Goal: Task Accomplishment & Management: Complete application form

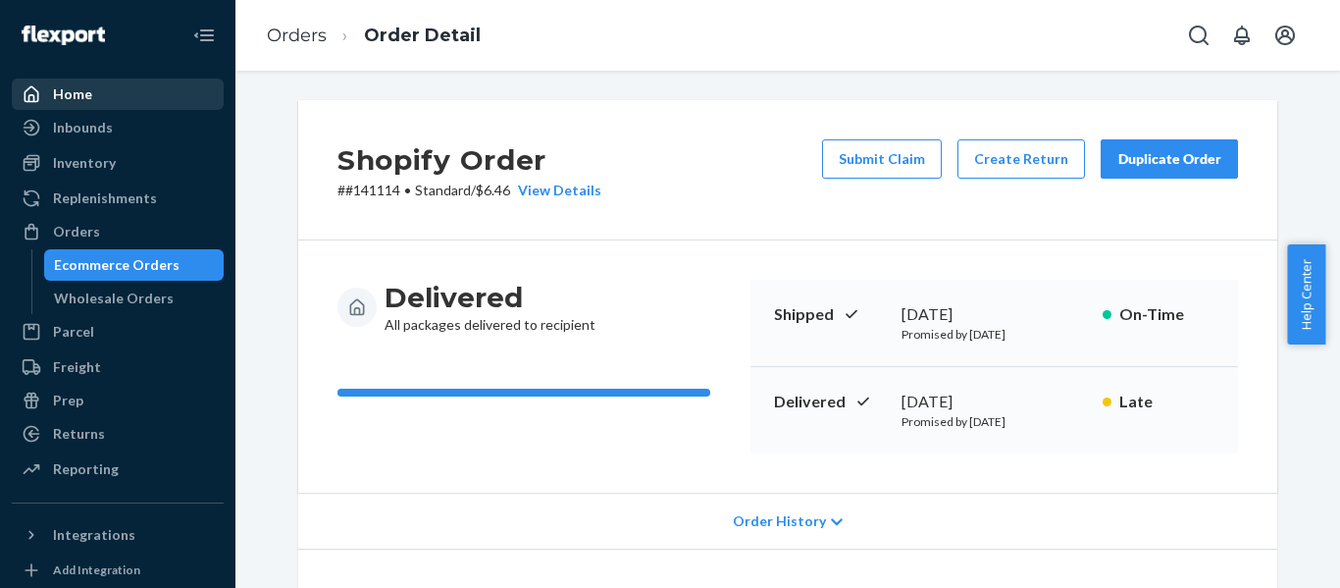
click at [97, 106] on div "Home" at bounding box center [118, 93] width 208 height 27
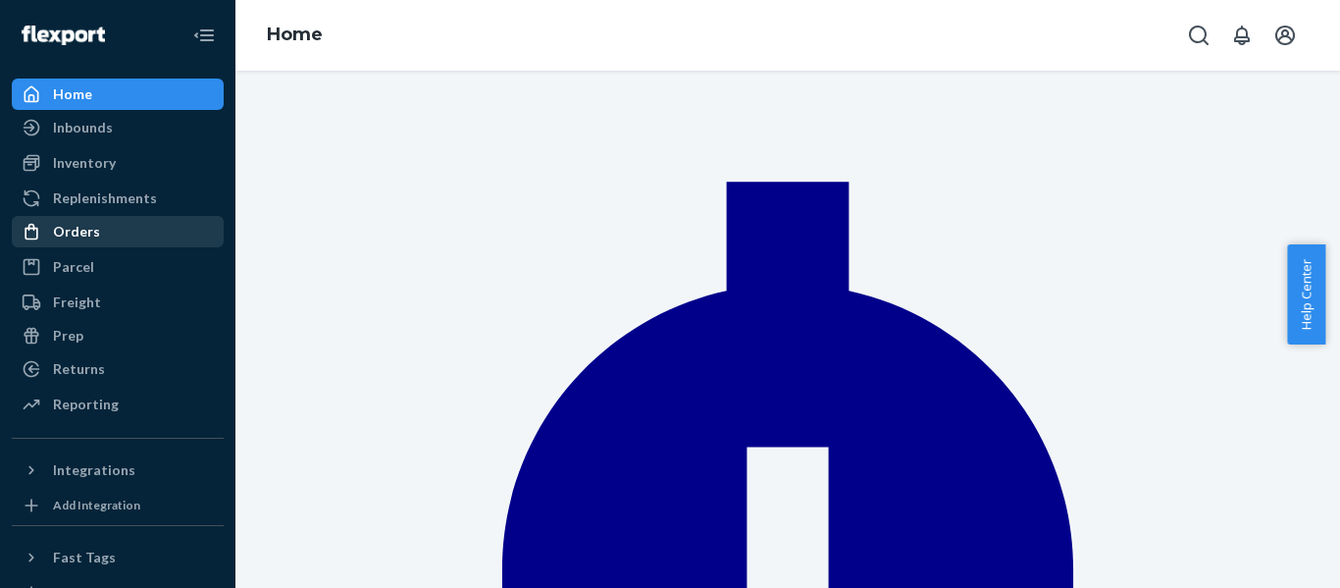
click at [76, 228] on div "Orders" at bounding box center [76, 232] width 47 height 20
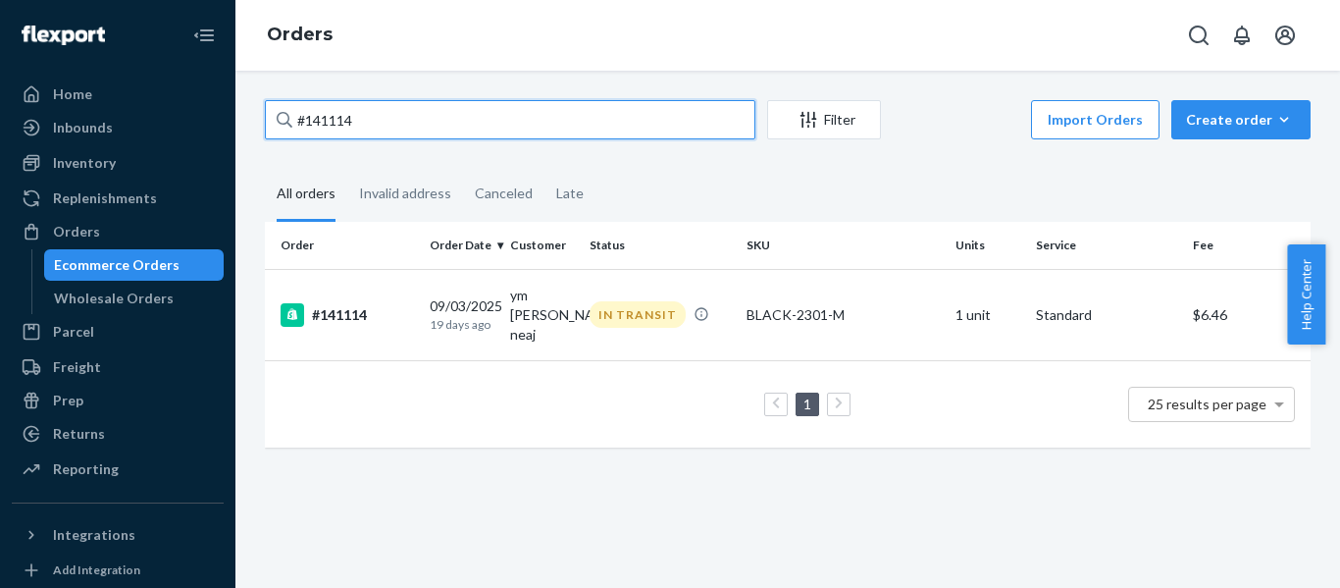
drag, startPoint x: 396, startPoint y: 124, endPoint x: 284, endPoint y: 123, distance: 112.9
click at [284, 123] on div "#141114" at bounding box center [510, 119] width 491 height 39
paste input "139221"
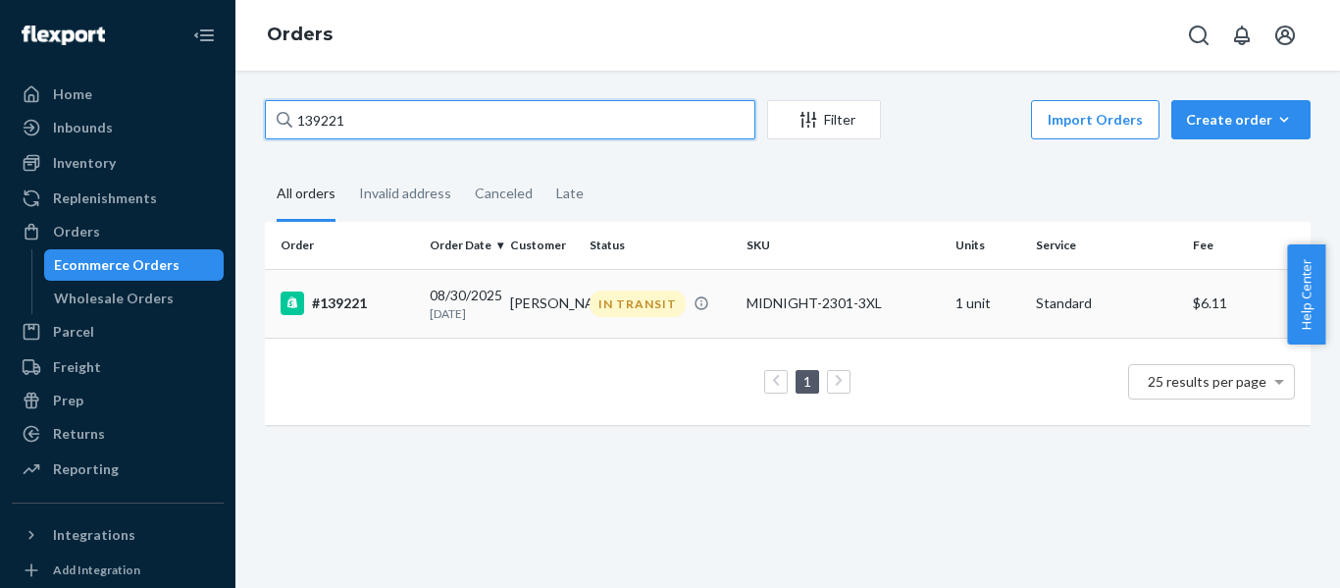
type input "139221"
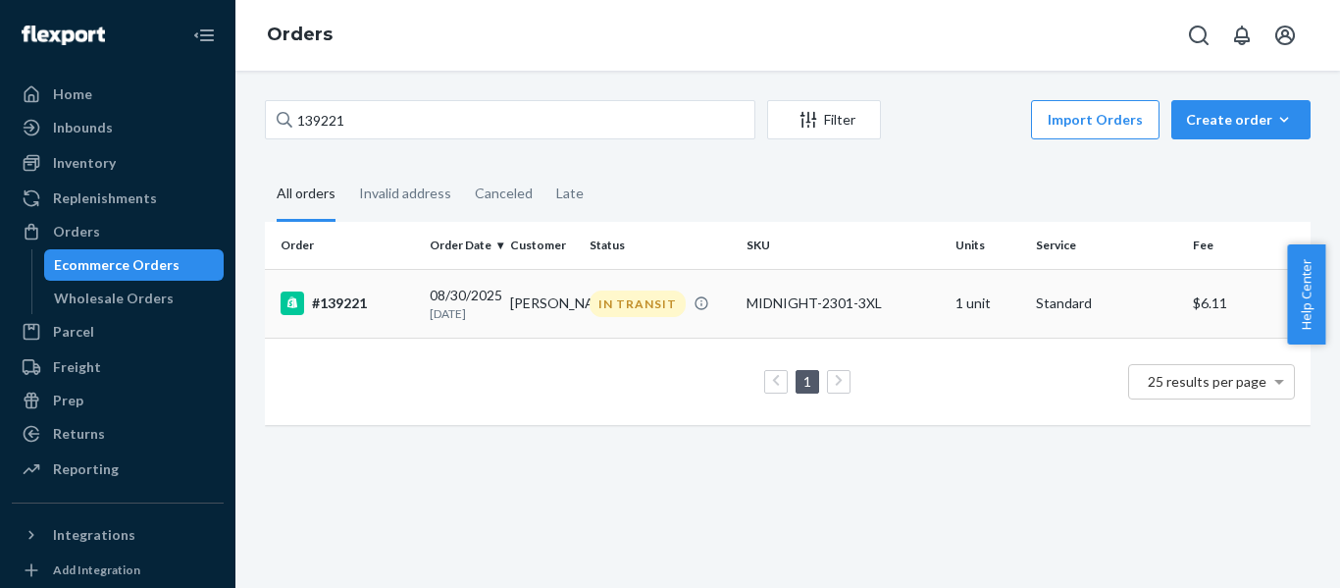
click at [356, 303] on div "#139221" at bounding box center [347, 303] width 133 height 24
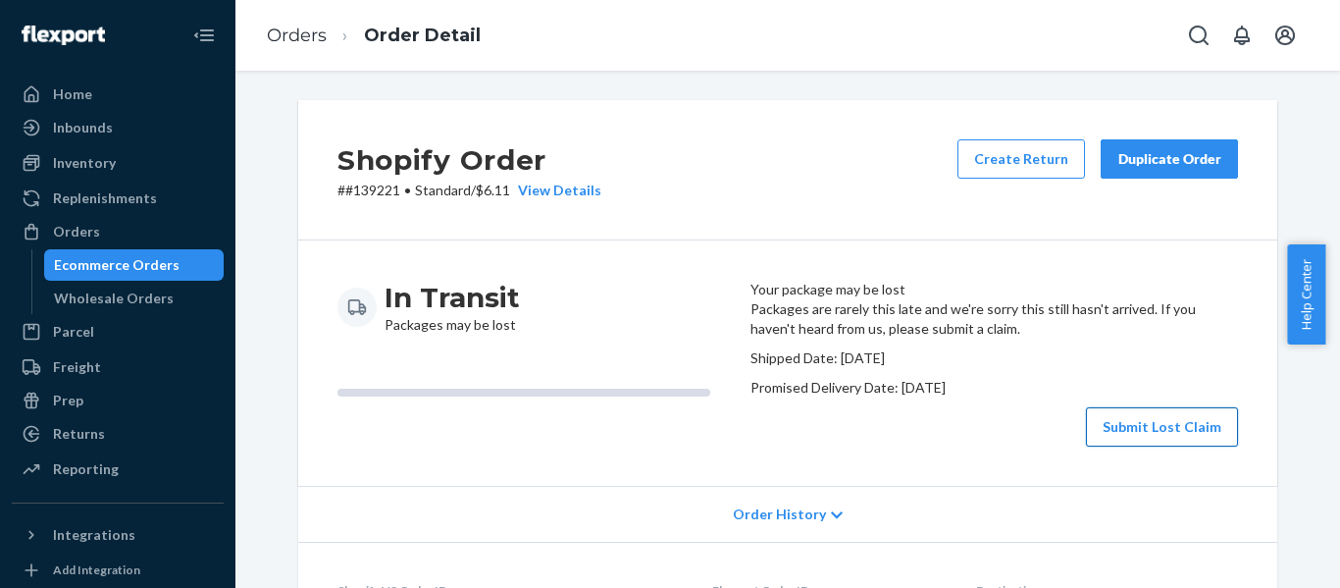
click at [1115, 446] on button "Submit Lost Claim" at bounding box center [1162, 426] width 152 height 39
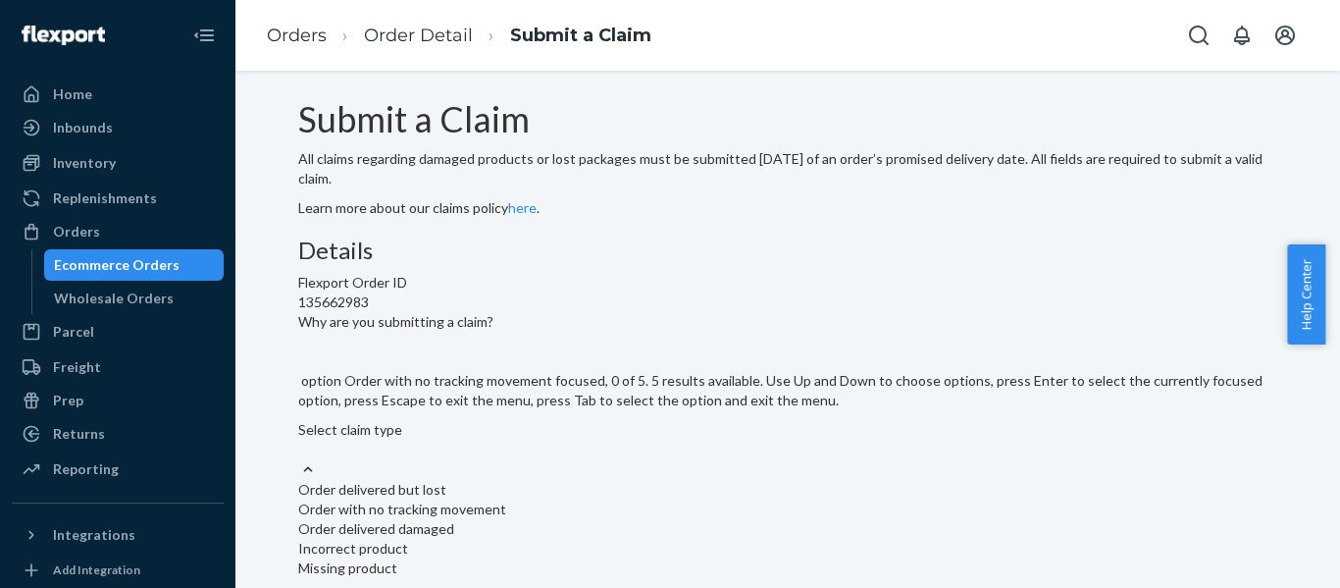
click at [519, 499] on div "Order with no tracking movement" at bounding box center [787, 509] width 979 height 20
click at [300, 440] on input "Why are you submitting a claim? option Order with no tracking movement focused,…" at bounding box center [299, 450] width 2 height 20
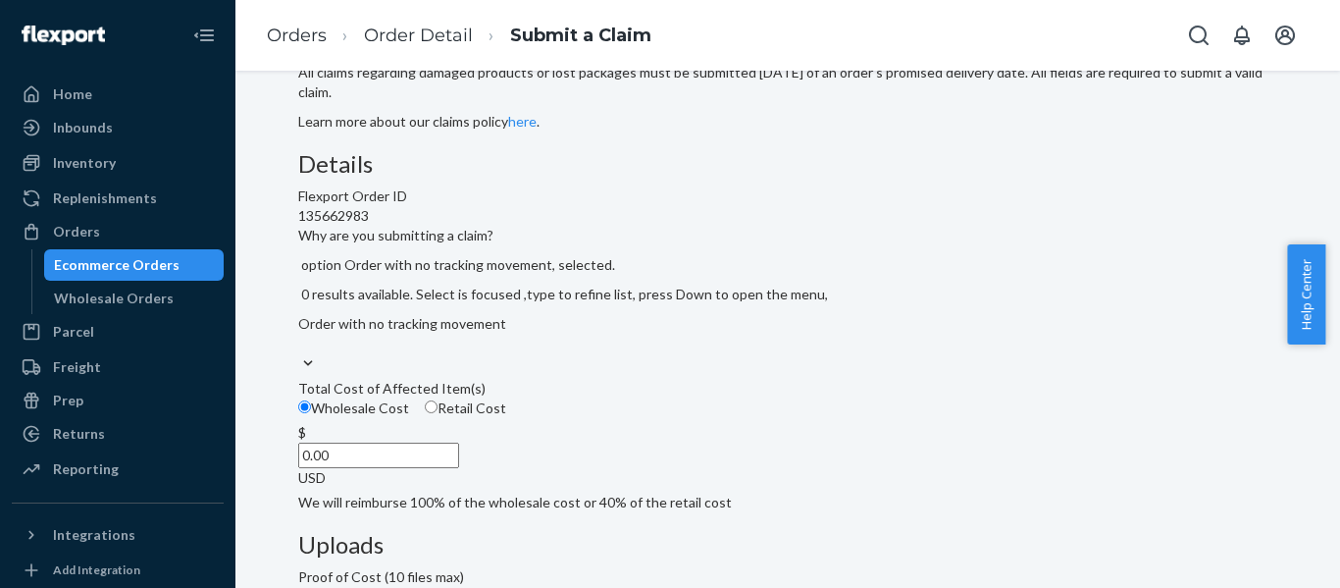
scroll to position [98, 0]
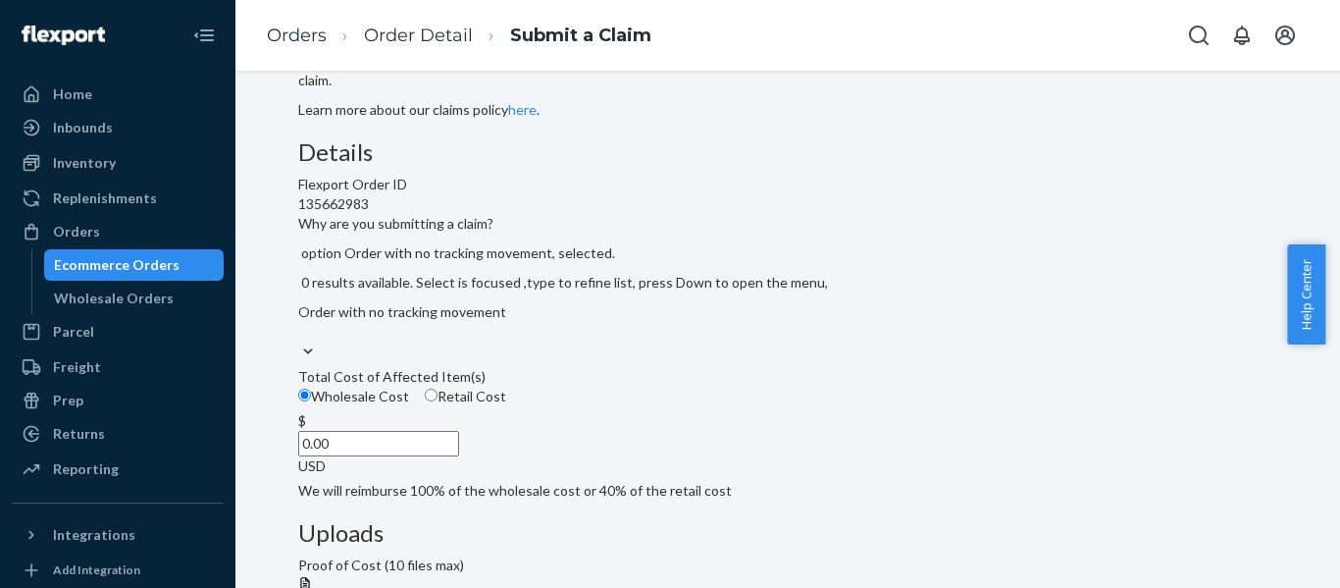
click at [438, 401] on input "Retail Cost" at bounding box center [431, 395] width 13 height 13
radio input "true"
radio input "false"
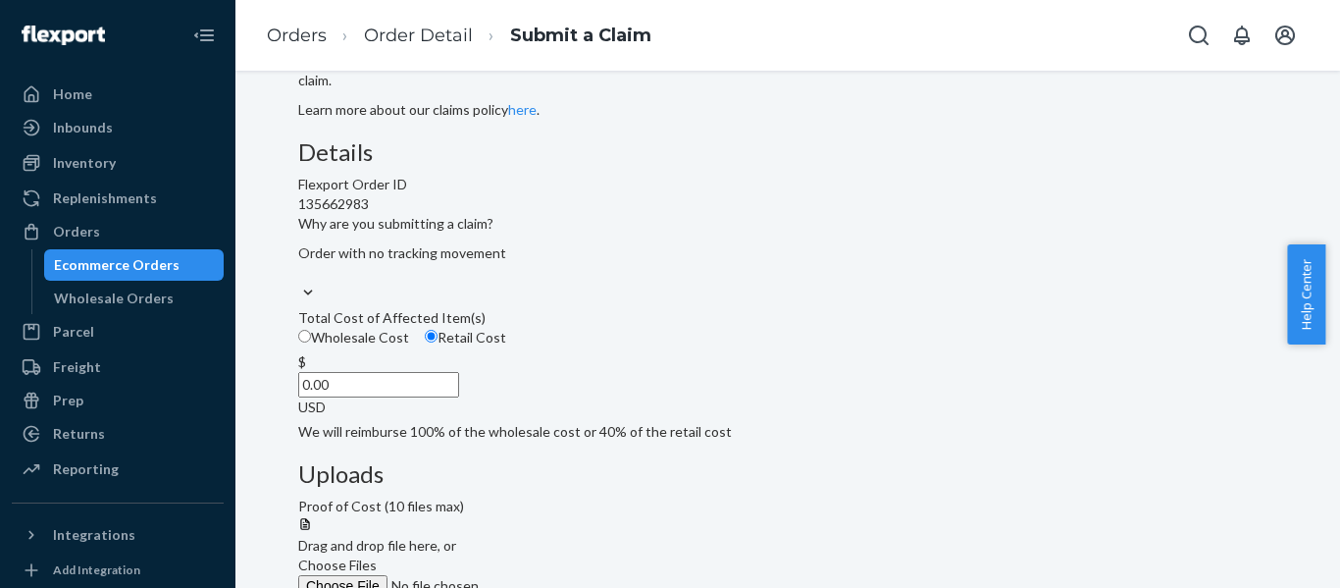
click at [678, 214] on div "Flexport Order ID 135662983" at bounding box center [787, 194] width 979 height 39
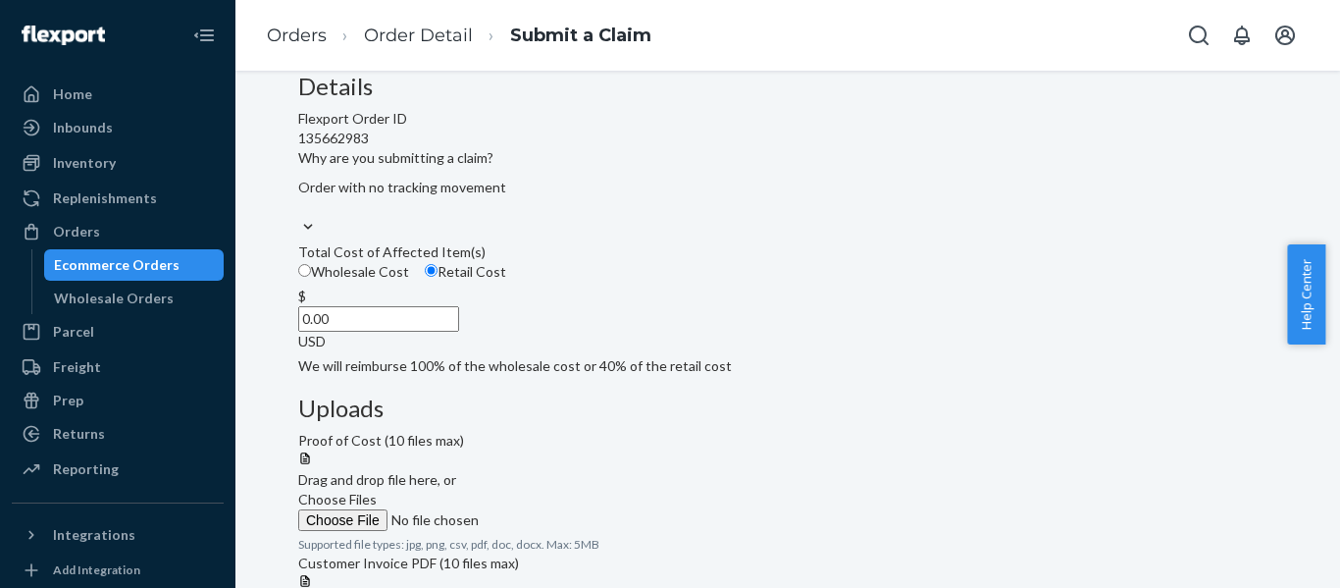
scroll to position [196, 0]
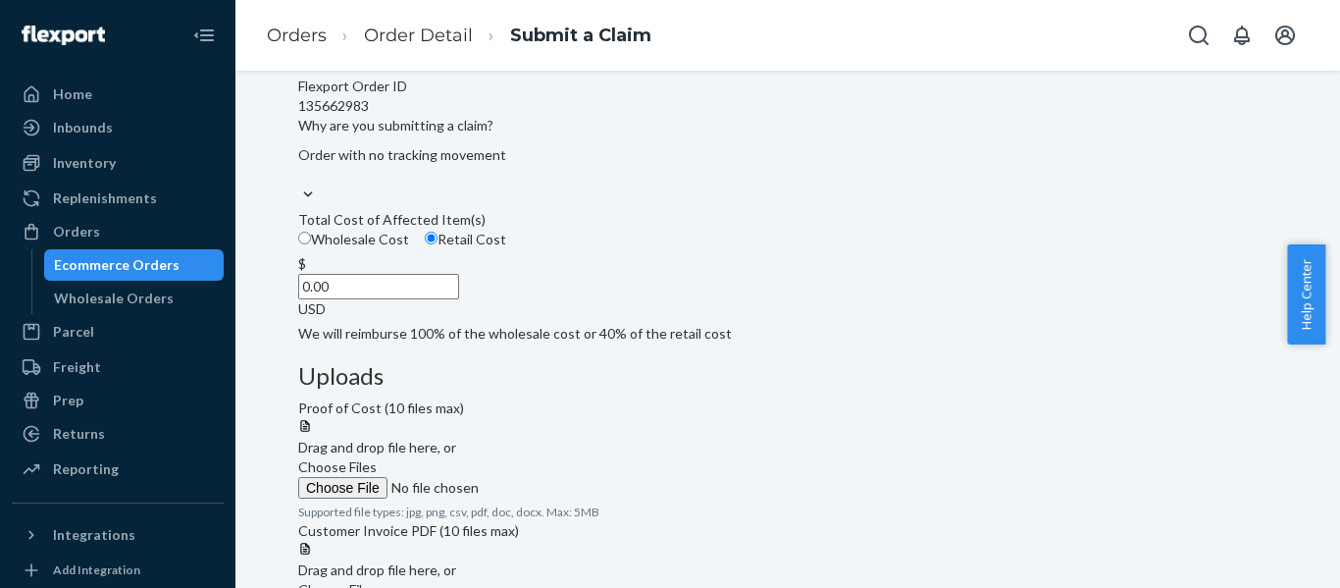
drag, startPoint x: 587, startPoint y: 416, endPoint x: 646, endPoint y: 417, distance: 58.9
click at [459, 299] on input "0.00" at bounding box center [378, 287] width 161 height 26
click at [459, 299] on input "2.99" at bounding box center [378, 287] width 161 height 26
type input "26.99"
click at [377, 458] on span "Choose Files" at bounding box center [337, 466] width 79 height 17
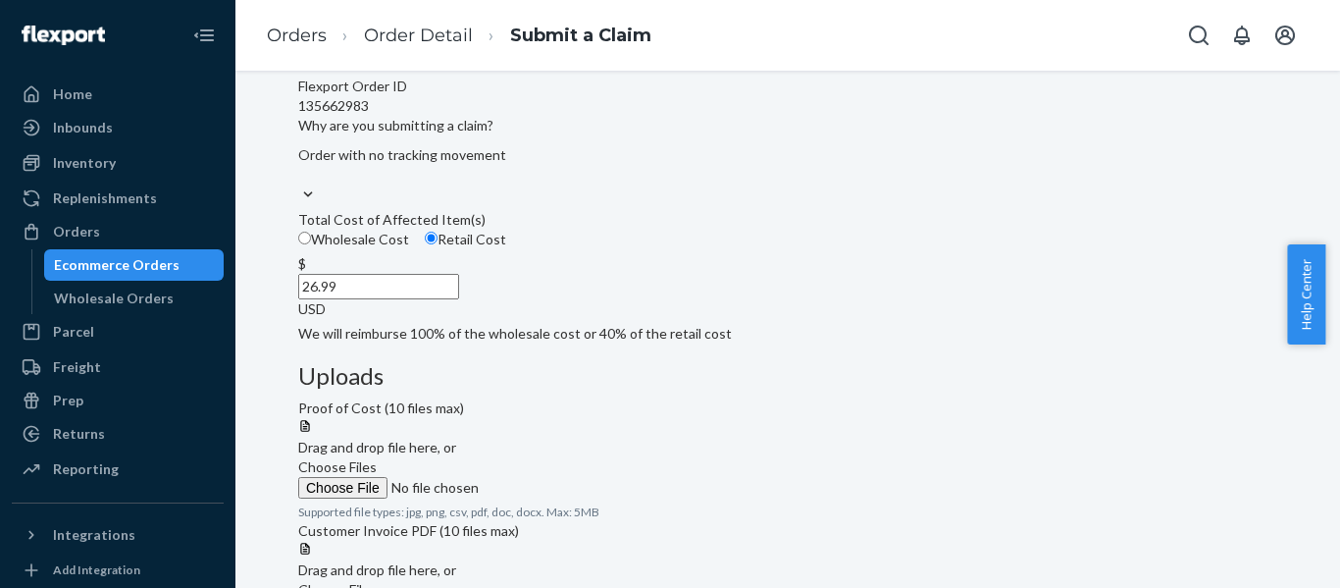
click at [565, 477] on input "Choose Files" at bounding box center [431, 488] width 267 height 22
click at [565, 457] on label "Choose Files" at bounding box center [431, 477] width 267 height 41
click at [565, 477] on input "Choose Files" at bounding box center [431, 488] width 267 height 22
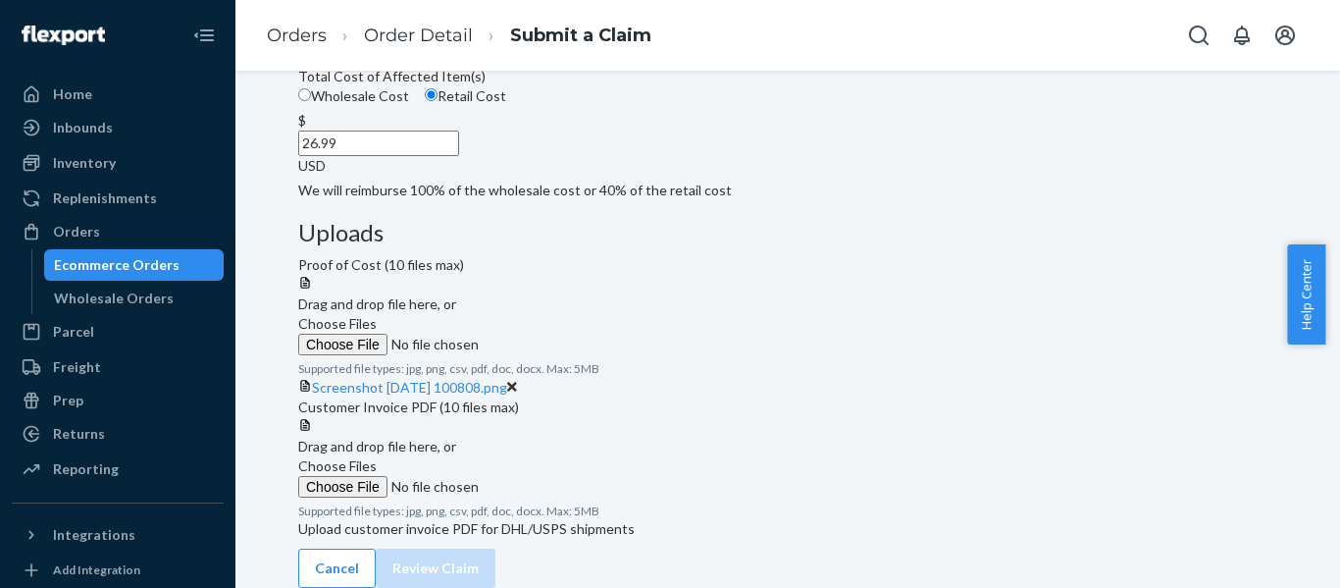
scroll to position [361, 0]
click at [377, 466] on span "Choose Files" at bounding box center [337, 465] width 79 height 17
click at [565, 476] on input "Choose Files" at bounding box center [431, 487] width 267 height 22
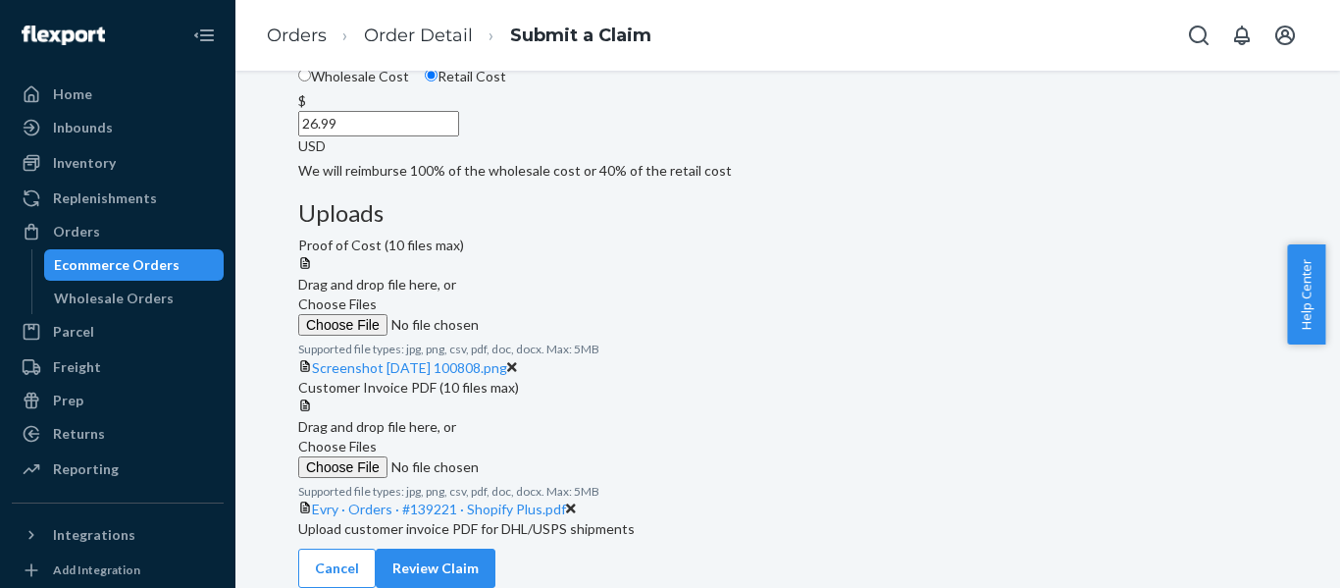
scroll to position [536, 0]
click at [496, 549] on button "Review Claim" at bounding box center [436, 568] width 120 height 39
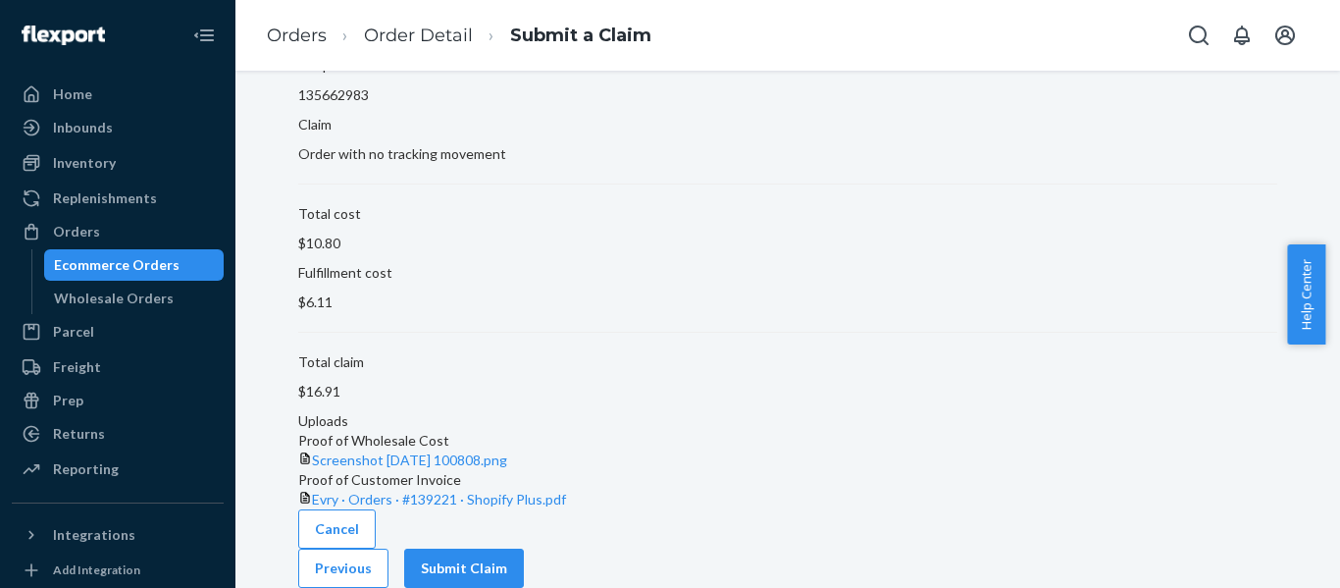
scroll to position [163, 0]
click at [1167, 530] on div "Cancel Previous Submit Claim" at bounding box center [787, 548] width 979 height 79
click at [524, 549] on button "Submit Claim" at bounding box center [464, 568] width 120 height 39
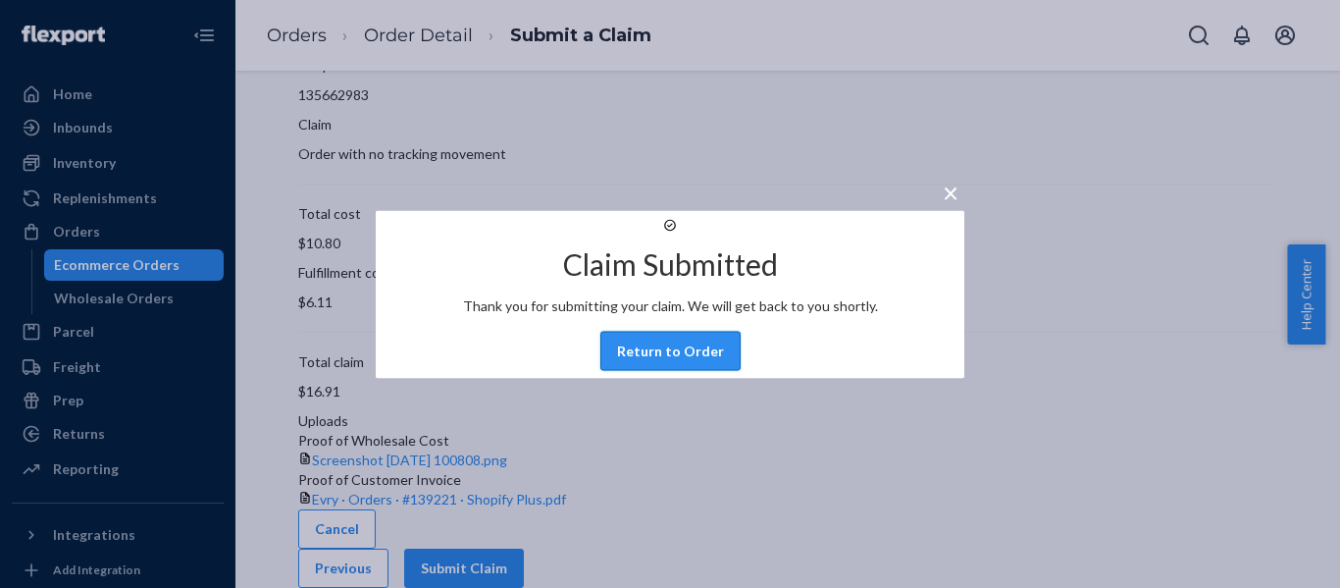
click at [704, 370] on button "Return to Order" at bounding box center [671, 350] width 140 height 39
